Goal: Task Accomplishment & Management: Manage account settings

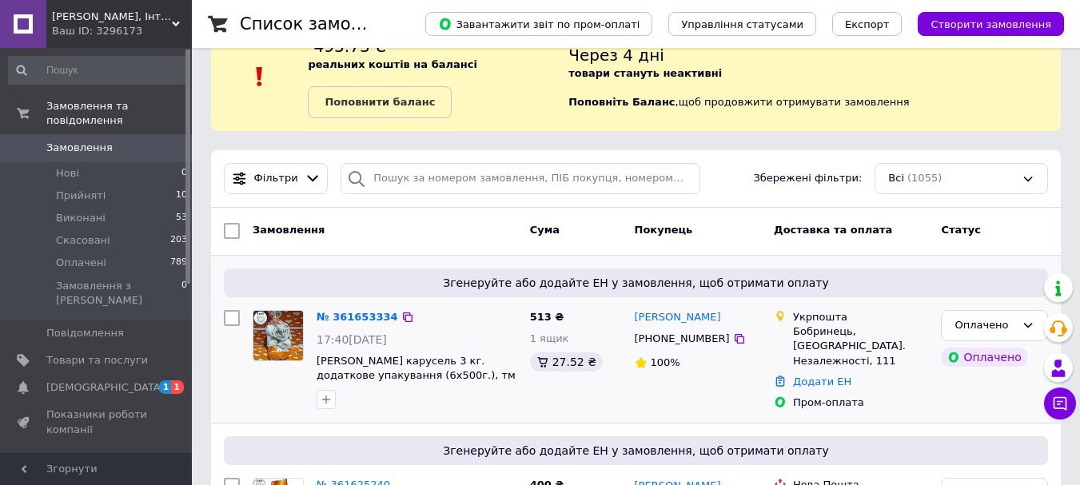
scroll to position [80, 0]
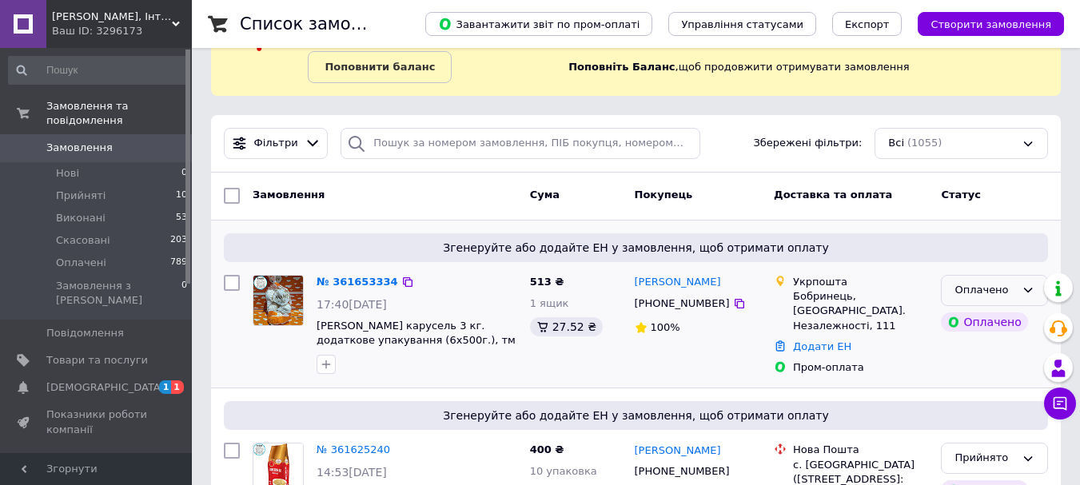
click at [1025, 289] on icon at bounding box center [1028, 290] width 9 height 5
click at [982, 324] on li "Прийнято" at bounding box center [995, 324] width 106 height 30
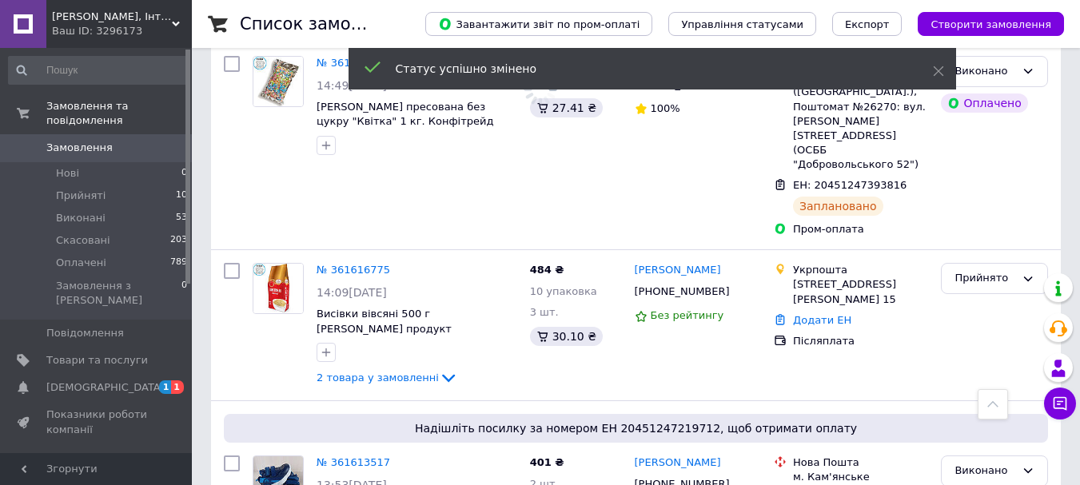
scroll to position [639, 0]
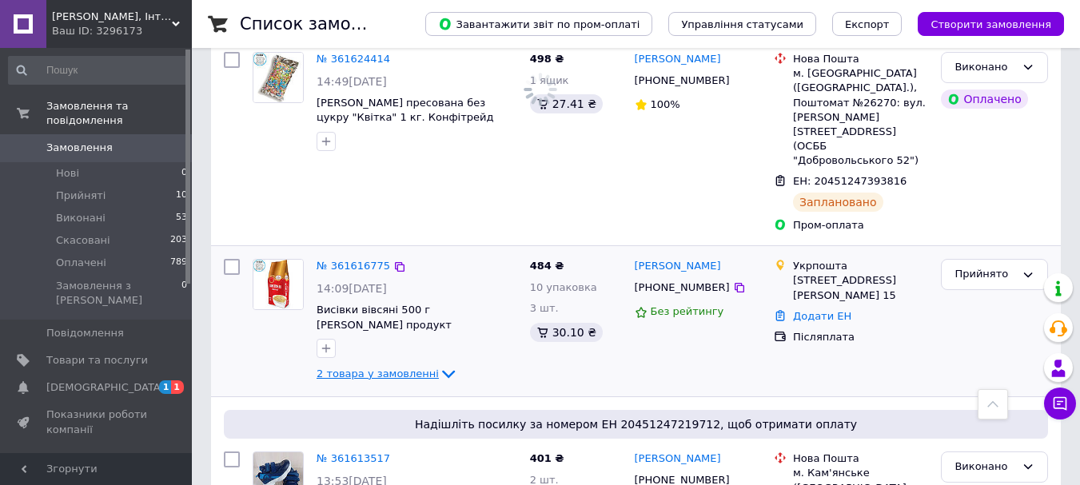
click at [377, 368] on span "2 товара у замовленні" at bounding box center [378, 374] width 122 height 12
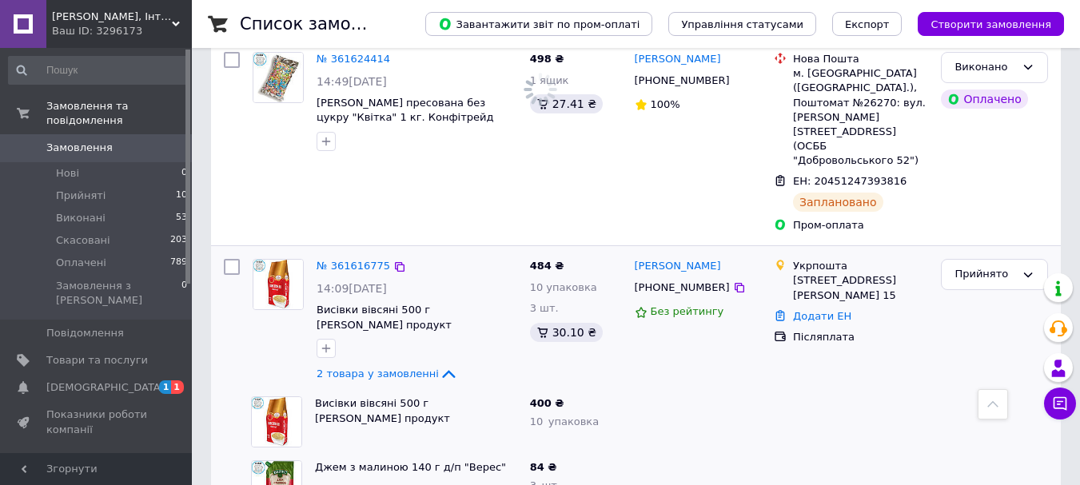
click at [272, 260] on img at bounding box center [278, 285] width 50 height 50
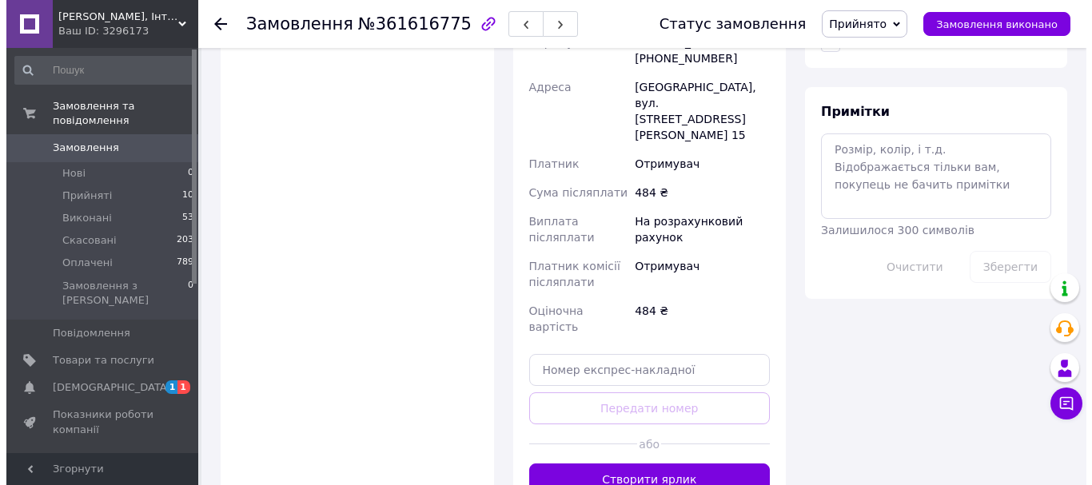
scroll to position [879, 0]
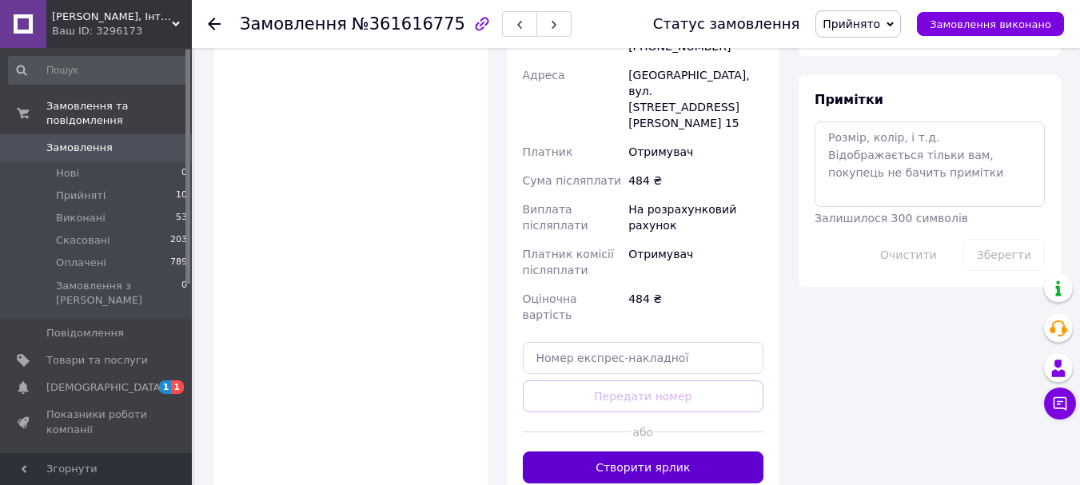
click at [660, 452] on button "Створити ярлик" at bounding box center [643, 468] width 241 height 32
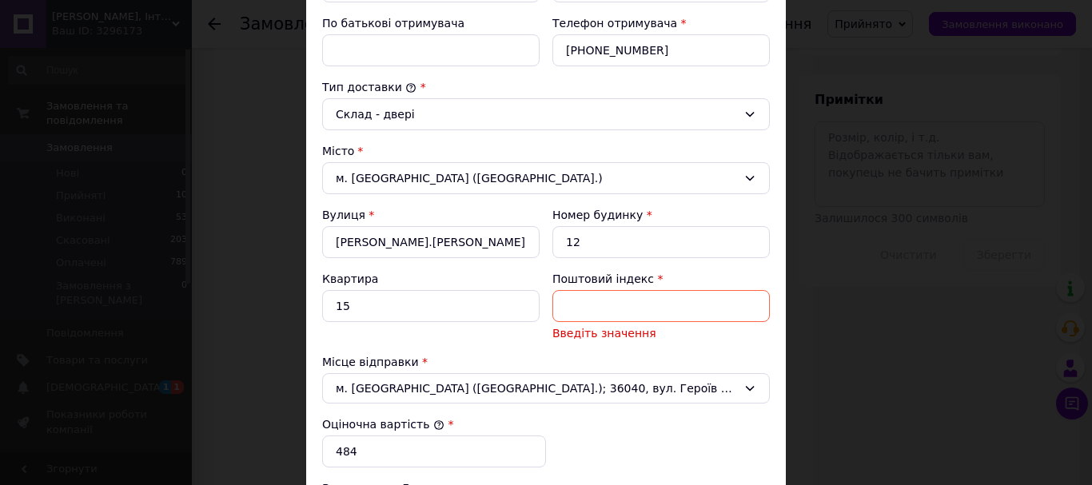
scroll to position [400, 0]
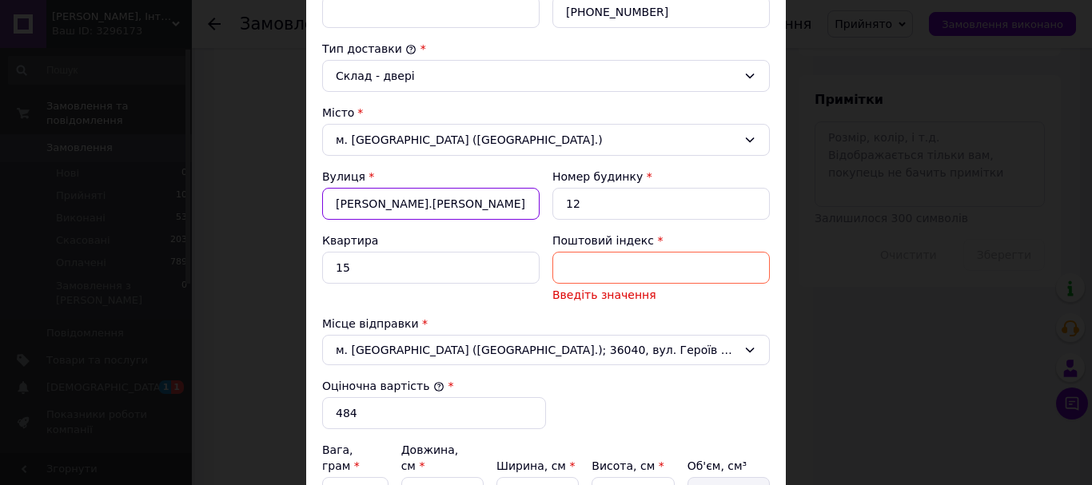
drag, startPoint x: 452, startPoint y: 205, endPoint x: 315, endPoint y: 209, distance: 137.5
click at [316, 209] on div "Вулиця * К.Розумовського" at bounding box center [431, 194] width 230 height 64
click at [570, 261] on input "Поштовий індекс" at bounding box center [660, 268] width 217 height 32
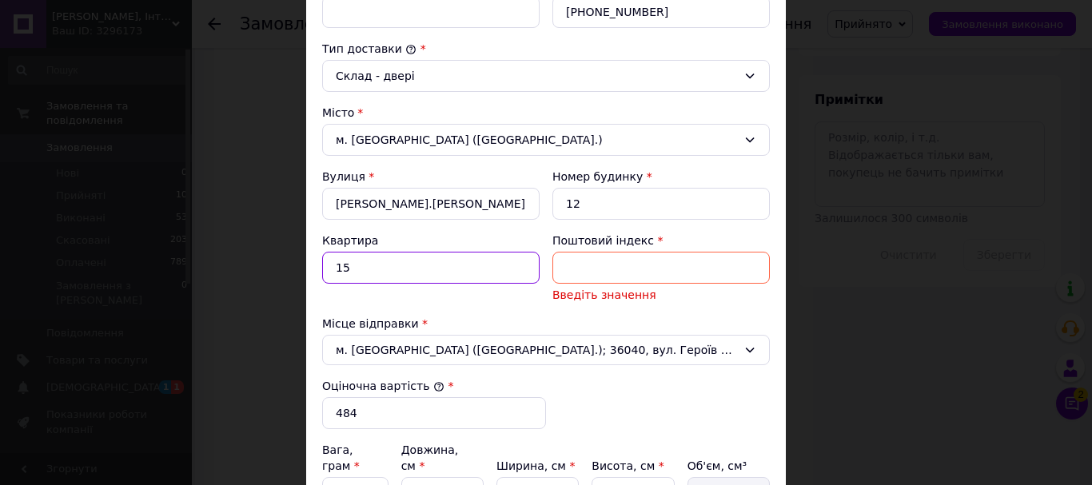
click at [515, 263] on input "15" at bounding box center [430, 268] width 217 height 32
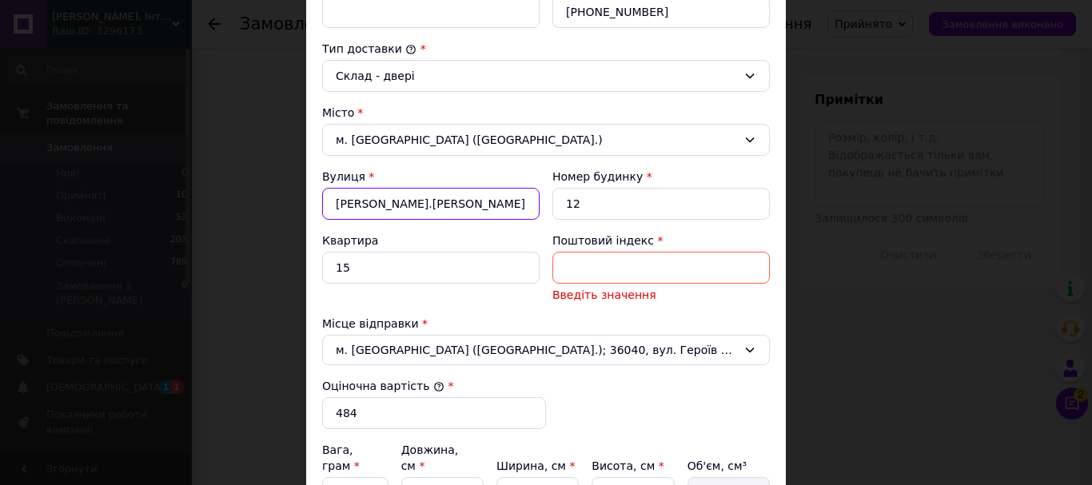
drag, startPoint x: 424, startPoint y: 200, endPoint x: 344, endPoint y: 204, distance: 80.0
click at [344, 204] on input "К.Розумовського" at bounding box center [430, 204] width 217 height 32
drag, startPoint x: 332, startPoint y: 201, endPoint x: 464, endPoint y: 201, distance: 131.9
click at [464, 201] on input "К.Розумовського" at bounding box center [430, 204] width 217 height 32
click at [567, 269] on input "Поштовий індекс" at bounding box center [660, 268] width 217 height 32
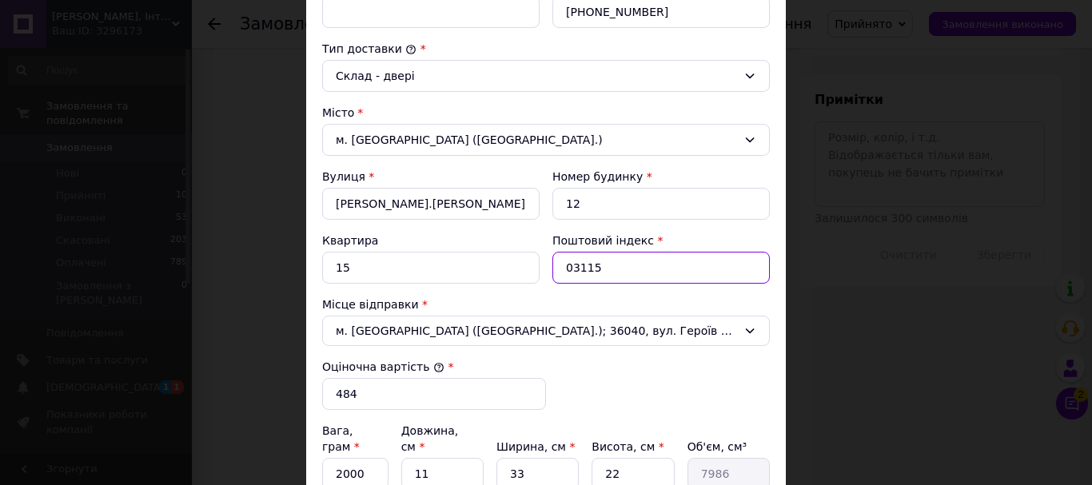
type input "03115"
click at [571, 292] on div "Тариф * Стандарт Платник * Отримувач Прізвище отримувача * синишина Ім'я отриму…" at bounding box center [546, 247] width 448 height 924
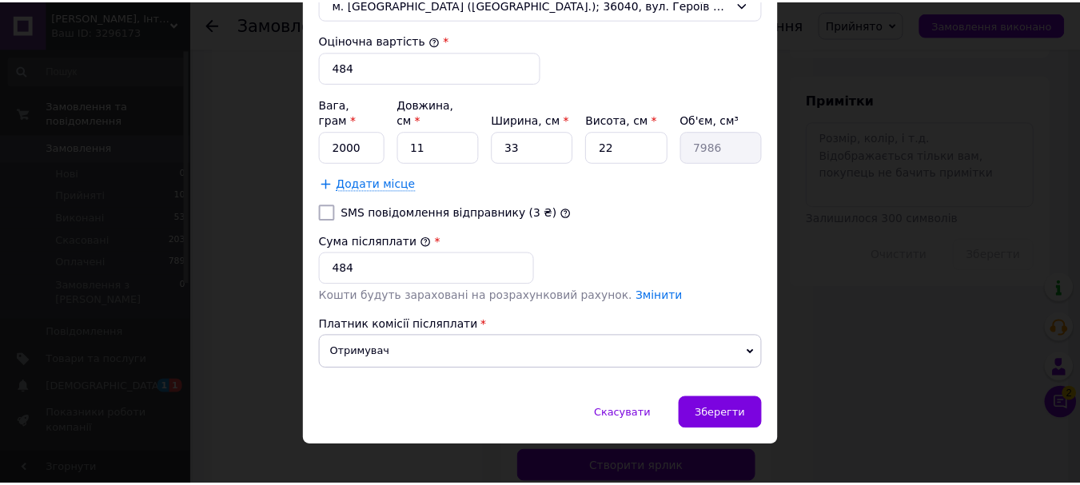
scroll to position [727, 0]
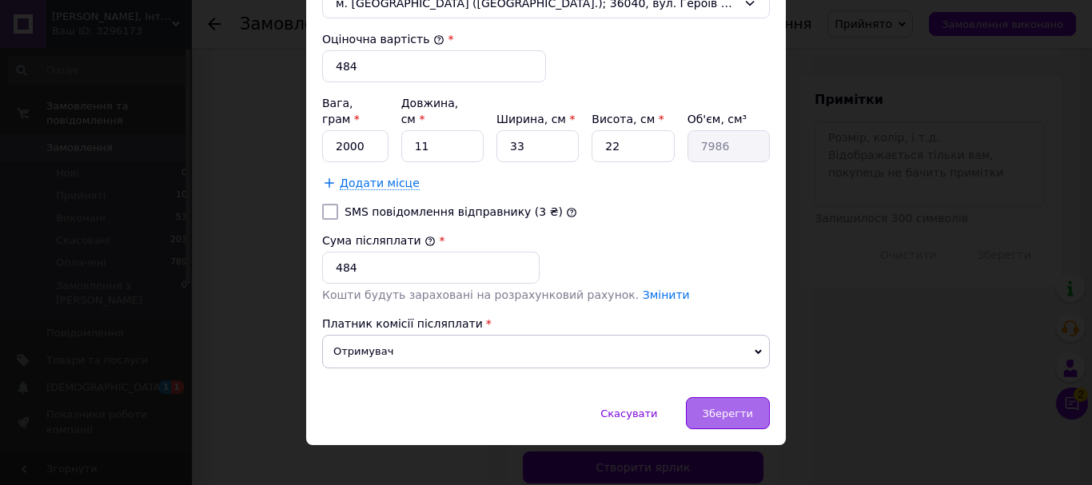
click at [719, 408] on span "Зберегти" at bounding box center [728, 414] width 50 height 12
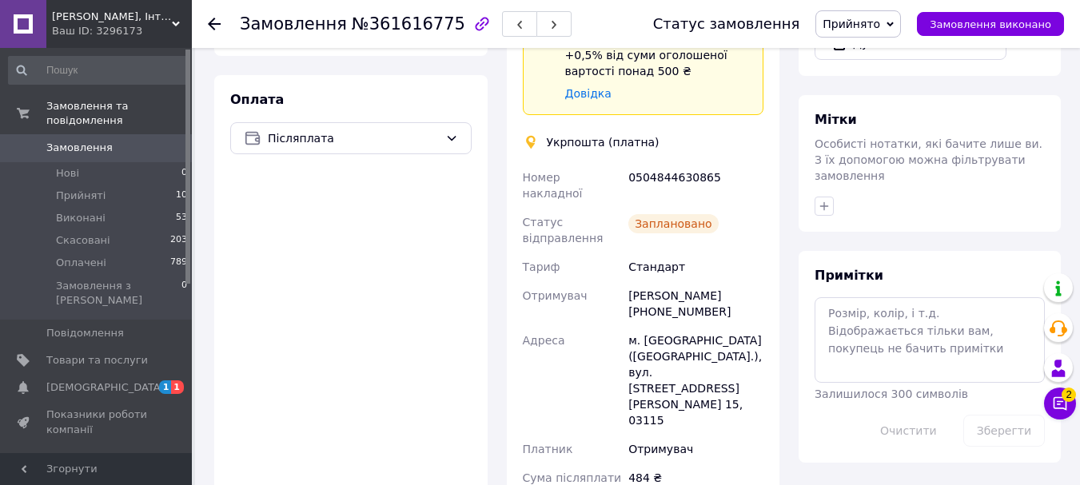
scroll to position [623, 0]
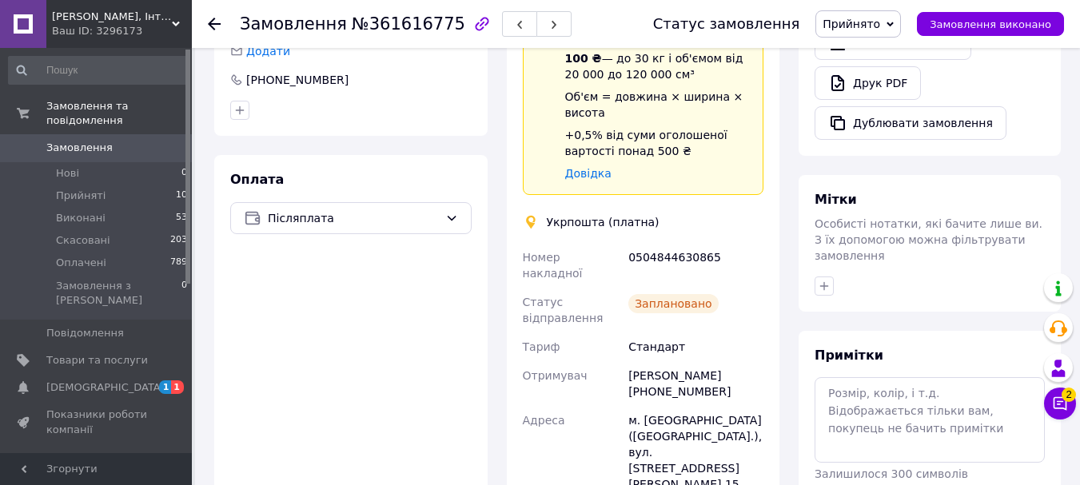
click at [213, 20] on use at bounding box center [214, 24] width 13 height 13
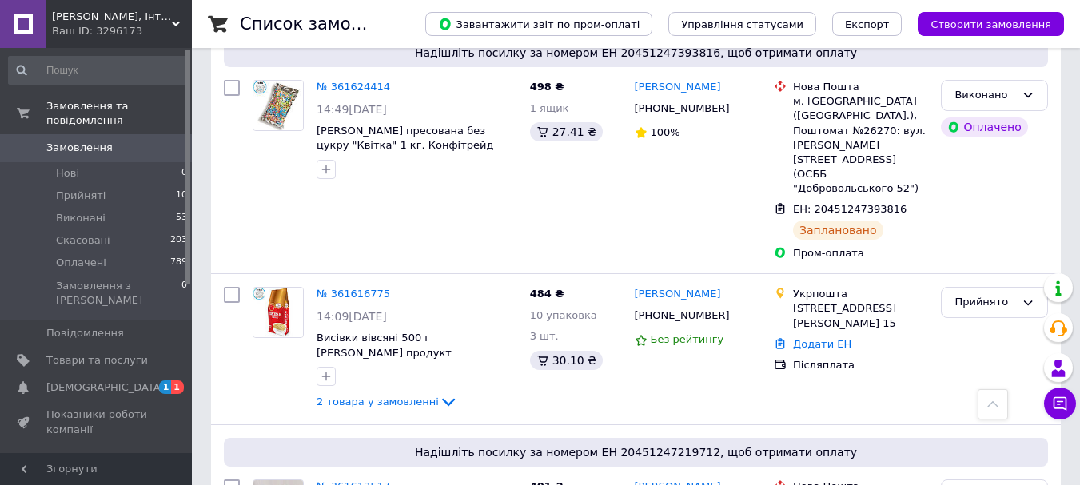
scroll to position [639, 0]
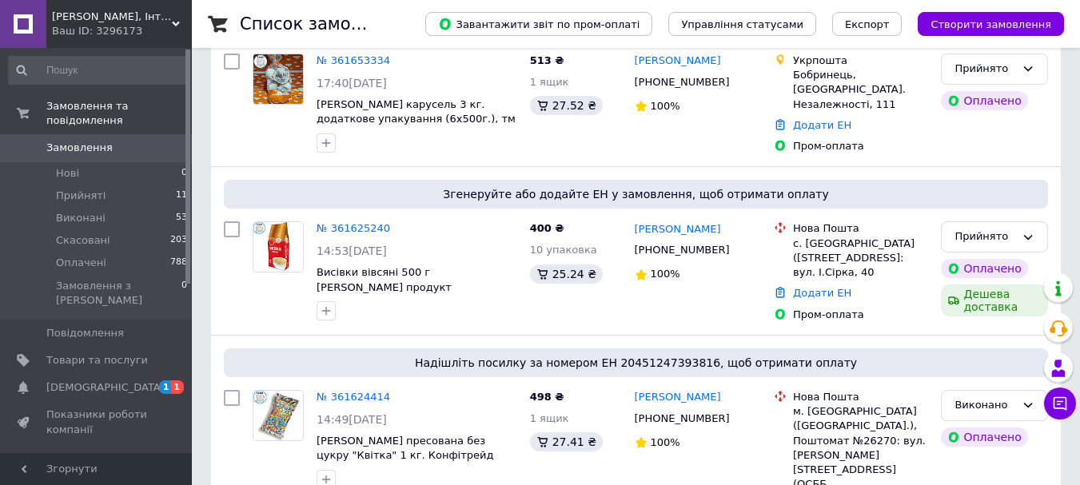
scroll to position [320, 0]
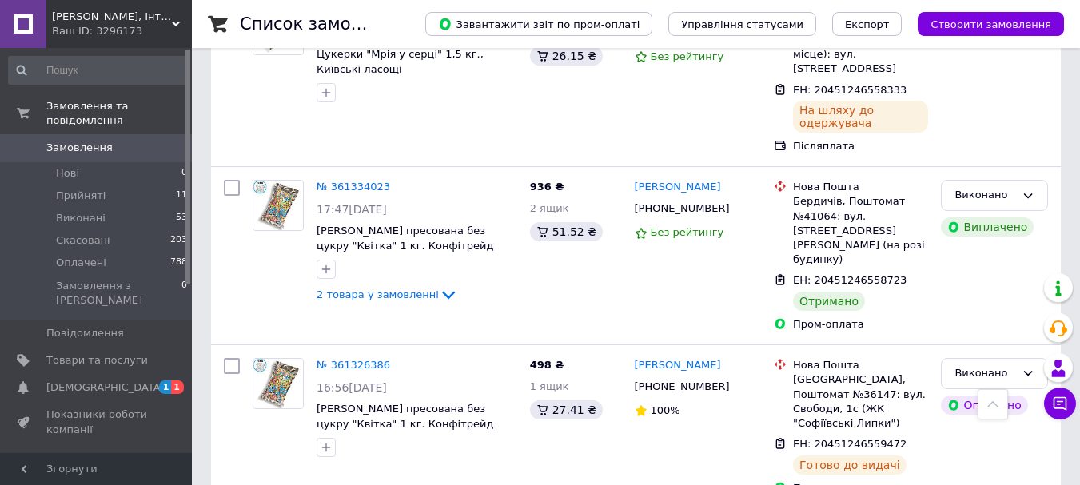
scroll to position [4716, 0]
